Goal: Answer question/provide support

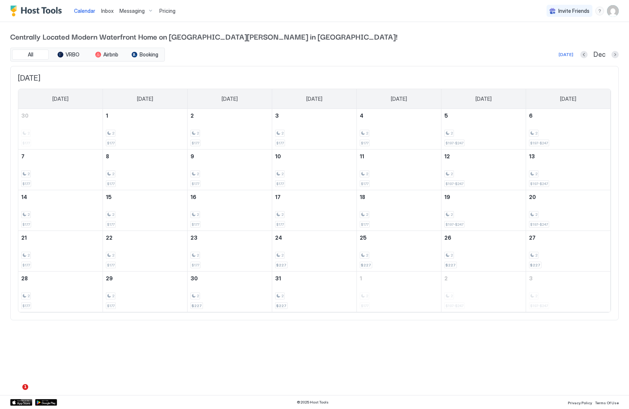
click at [103, 14] on link "Inbox" at bounding box center [107, 11] width 12 height 8
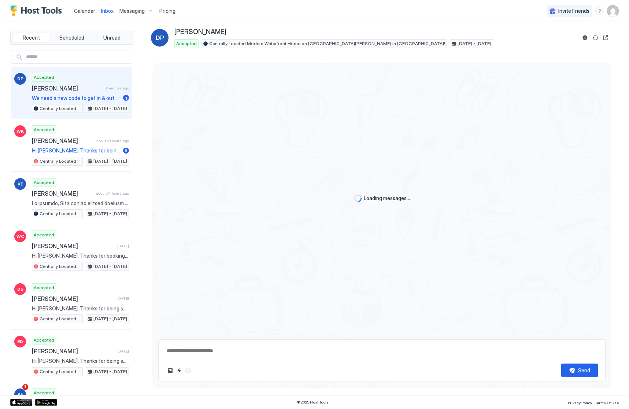
click at [58, 95] on span "We need a new code to get in & out of our front door as we want to go to downto…" at bounding box center [76, 98] width 88 height 7
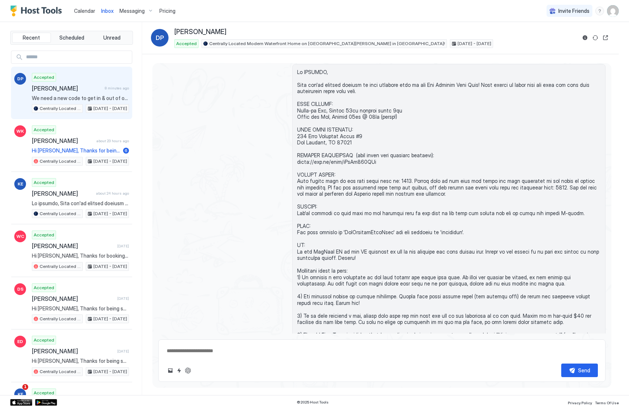
scroll to position [524, 0]
drag, startPoint x: 402, startPoint y: 174, endPoint x: 392, endPoint y: 174, distance: 10.3
click at [392, 174] on span at bounding box center [449, 266] width 304 height 397
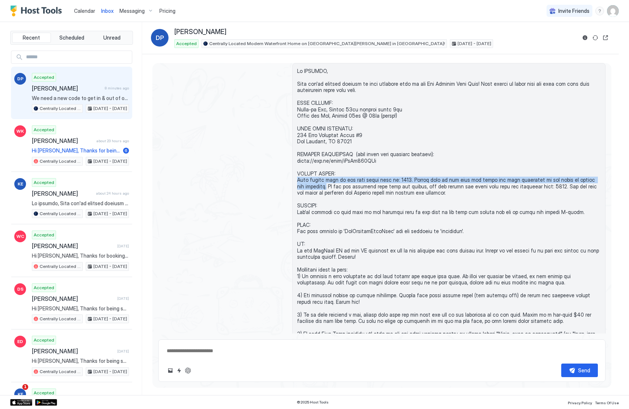
drag, startPoint x: 298, startPoint y: 174, endPoint x: 318, endPoint y: 178, distance: 20.6
click at [318, 178] on span at bounding box center [449, 266] width 304 height 397
copy span "Your access code to the main level will be: 0621. Simply type in the code and t…"
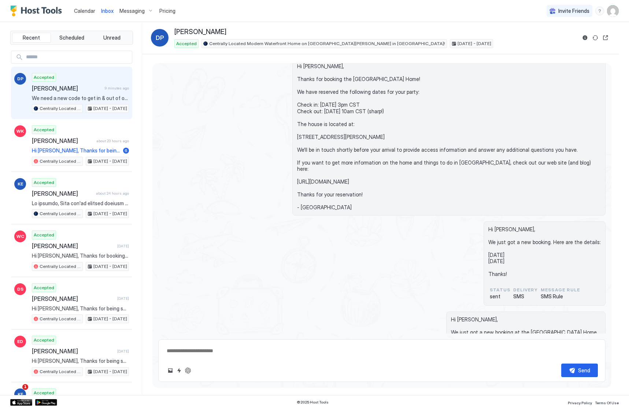
scroll to position [0, 0]
